Goal: Task Accomplishment & Management: Use online tool/utility

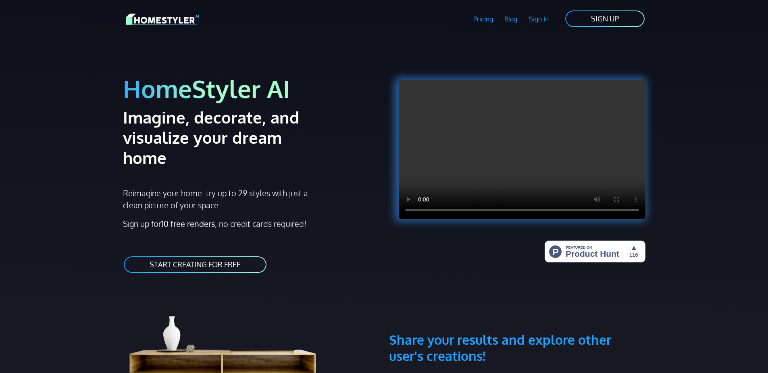
click at [177, 255] on link "START CREATING FOR FREE" at bounding box center [195, 264] width 144 height 18
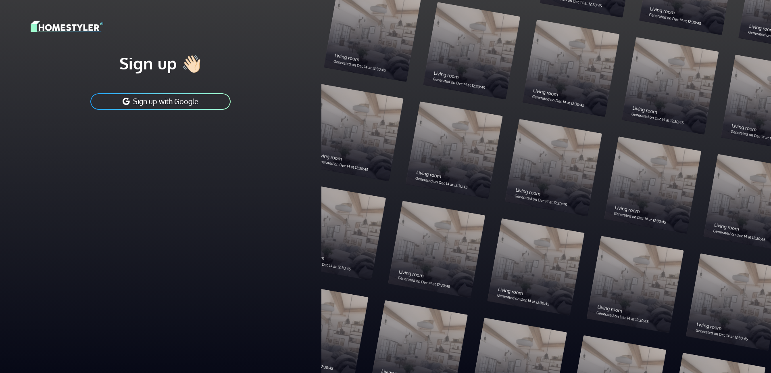
click at [161, 99] on button "Sign up with Google" at bounding box center [161, 101] width 142 height 18
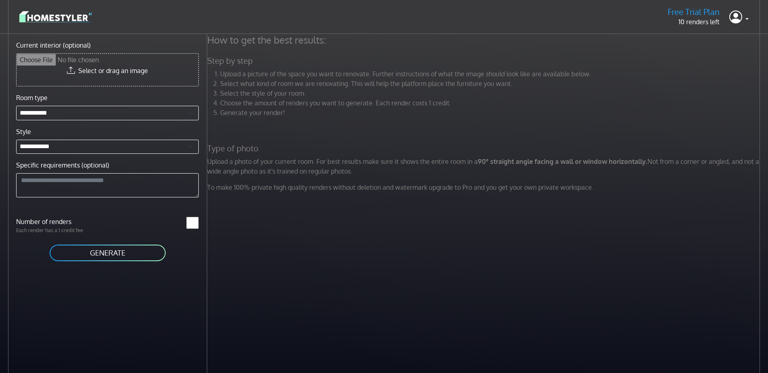
click at [95, 73] on input "Current interior (optional)" at bounding box center [108, 70] width 182 height 32
